Goal: Entertainment & Leisure: Consume media (video, audio)

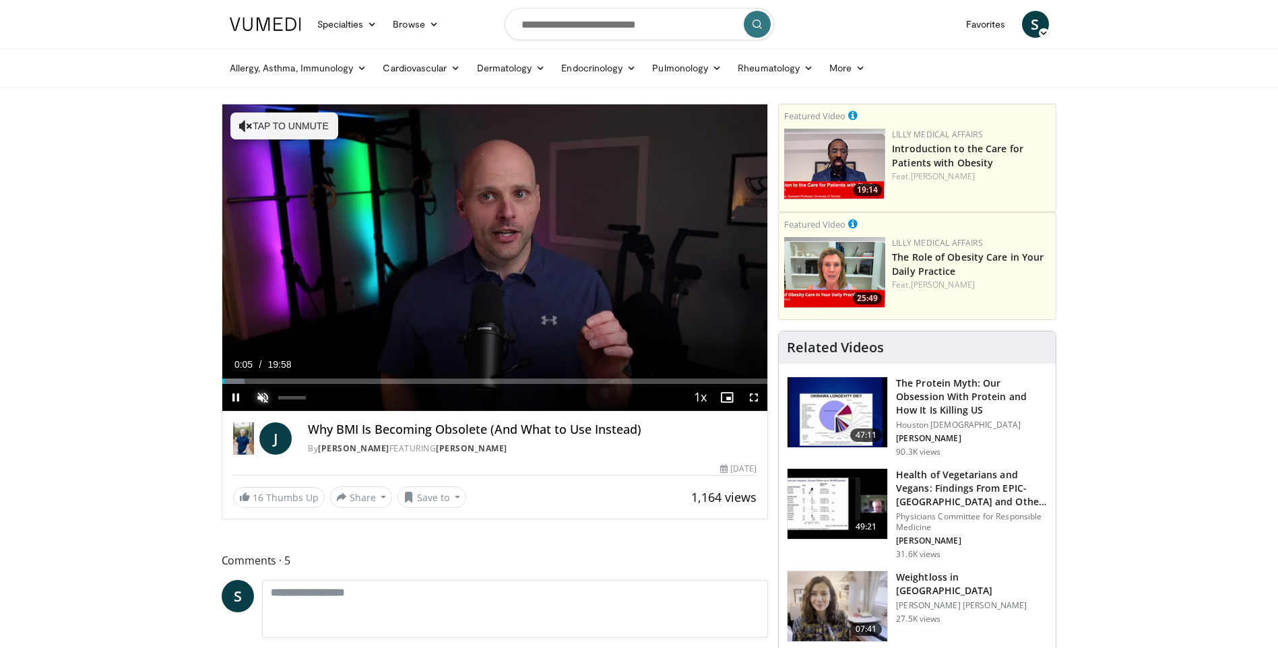
click at [273, 395] on span "Video Player" at bounding box center [262, 397] width 27 height 27
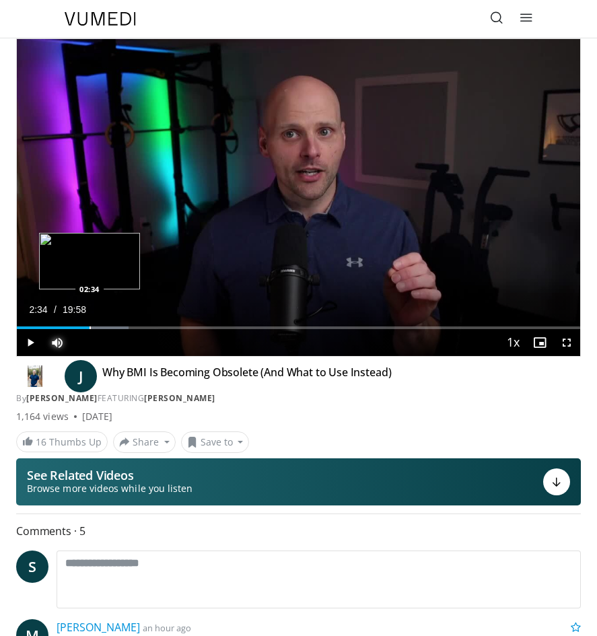
click at [90, 327] on div "Progress Bar" at bounding box center [90, 328] width 1 height 3
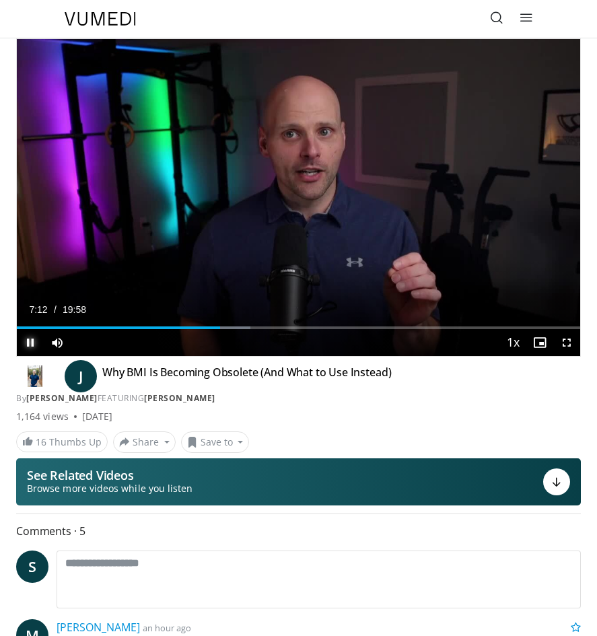
click at [28, 335] on span "Video Player" at bounding box center [30, 342] width 27 height 27
